Goal: Task Accomplishment & Management: Use online tool/utility

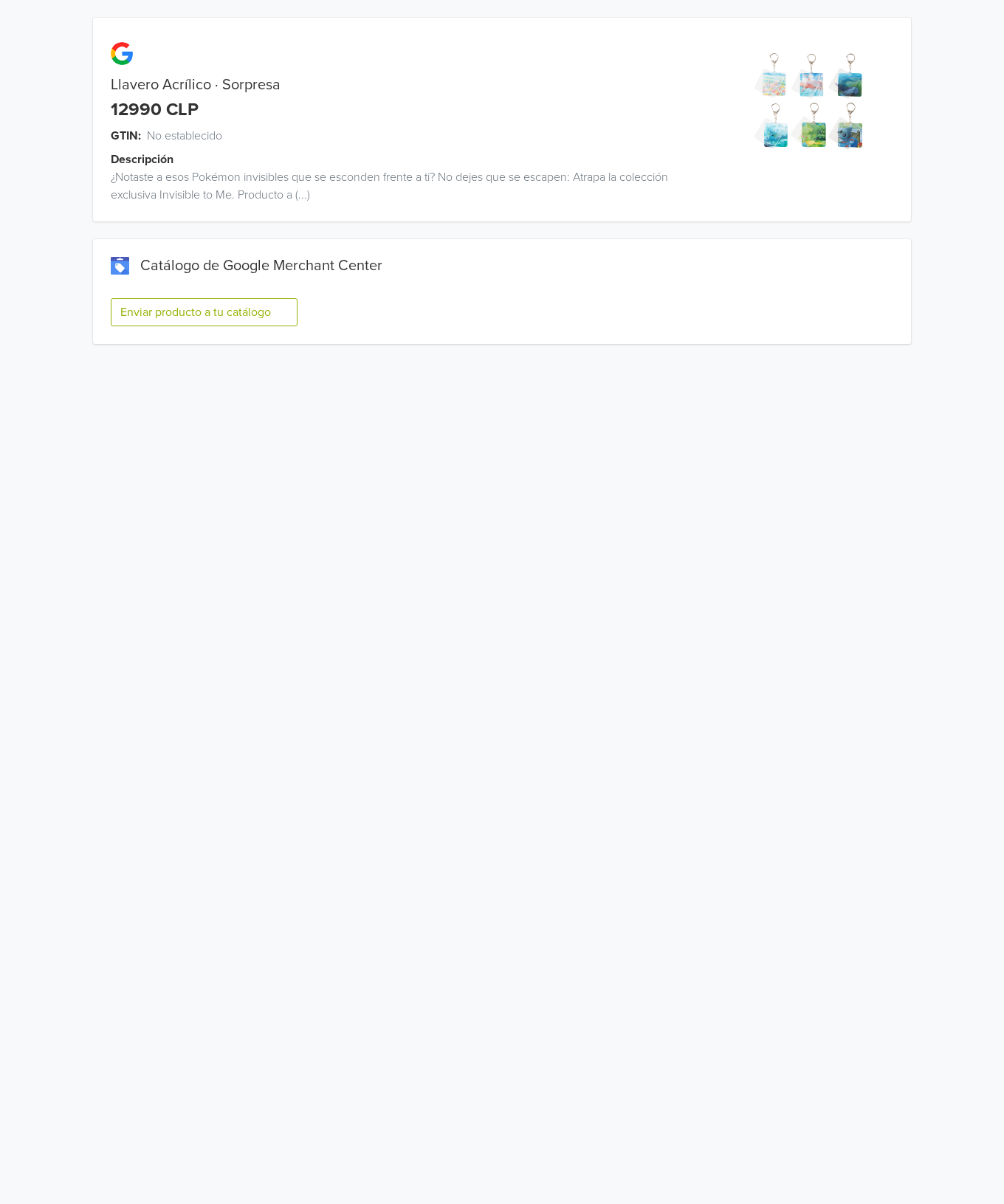
click at [246, 315] on button "Enviar producto a tu catálogo" at bounding box center [204, 312] width 187 height 28
click at [292, 322] on button "Enviar producto a tu catálogo" at bounding box center [204, 312] width 187 height 28
click at [259, 306] on button "Enviar producto a tu catálogo" at bounding box center [204, 312] width 187 height 28
click at [243, 299] on button "Enviar producto a tu catálogo" at bounding box center [204, 312] width 187 height 28
click at [276, 312] on button "Enviar producto a tu catálogo" at bounding box center [204, 312] width 187 height 28
